Goal: Transaction & Acquisition: Purchase product/service

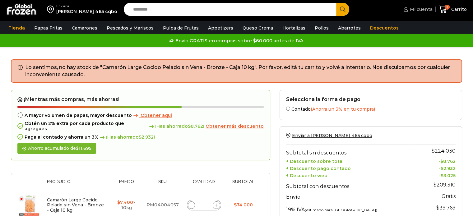
click at [425, 8] on span "Mi cuenta" at bounding box center [421, 9] width 24 height 6
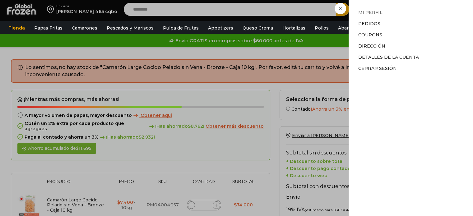
click at [364, 14] on link "Mi perfil" at bounding box center [371, 13] width 24 height 6
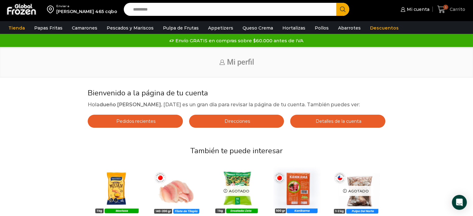
click at [454, 7] on span "Carrito" at bounding box center [456, 9] width 17 height 6
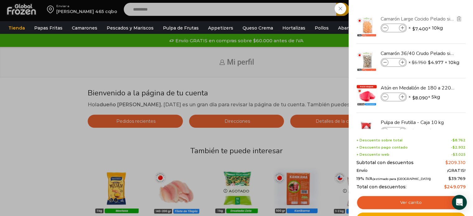
click at [417, 20] on link "Camarón Large Cocido Pelado sin Vena - Bronze - Caja 10 kg" at bounding box center [418, 19] width 74 height 7
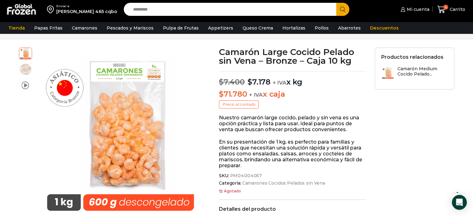
scroll to position [25, 0]
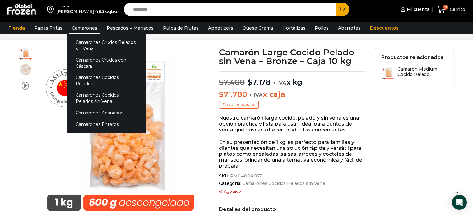
click at [79, 28] on link "Camarones" at bounding box center [85, 28] width 32 height 12
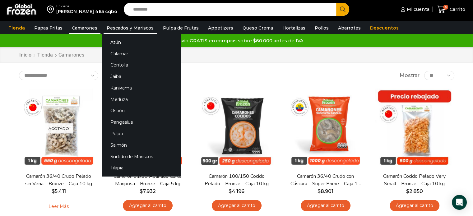
click at [122, 28] on link "Pescados y Mariscos" at bounding box center [130, 28] width 53 height 12
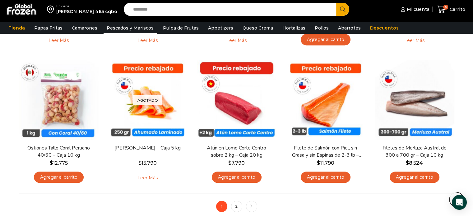
scroll to position [439, 0]
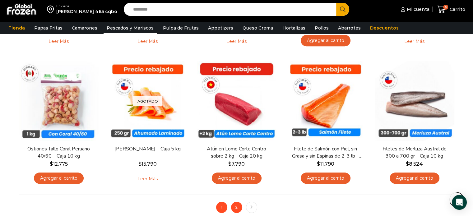
click at [238, 210] on link "2" at bounding box center [236, 207] width 11 height 11
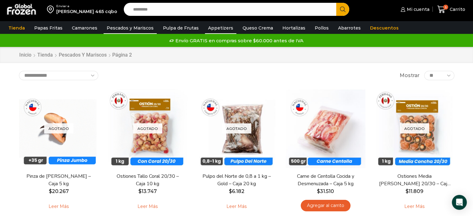
click at [214, 28] on link "Appetizers" at bounding box center [220, 28] width 31 height 12
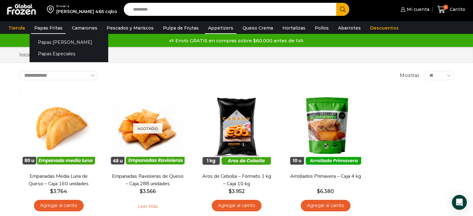
click at [36, 29] on link "Papas Fritas" at bounding box center [48, 28] width 35 height 12
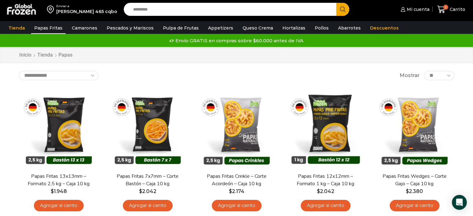
click at [159, 10] on input "Search input" at bounding box center [232, 9] width 204 height 13
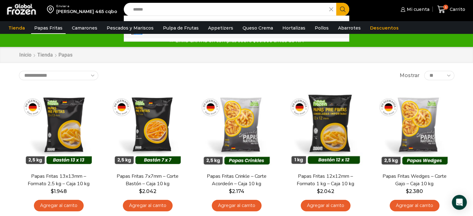
click at [156, 36] on link "Anillo s de Calamar - Caja 10 kg In stock $ 5.560" at bounding box center [236, 28] width 225 height 19
type input "**********"
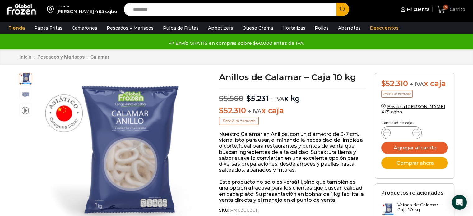
click at [456, 14] on link "5 [GEOGRAPHIC_DATA]" at bounding box center [451, 9] width 31 height 15
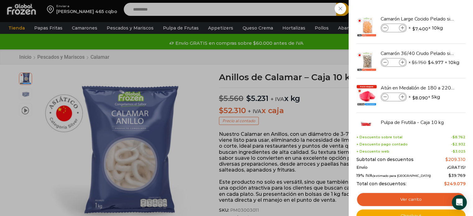
click at [436, 17] on div "5 [GEOGRAPHIC_DATA] 5 5 Shopping Cart * $" at bounding box center [451, 9] width 31 height 15
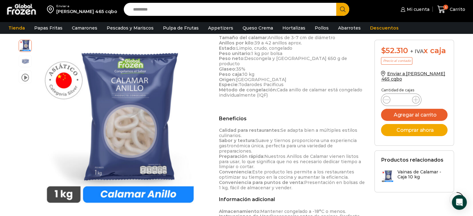
scroll to position [218, 0]
